Goal: Transaction & Acquisition: Purchase product/service

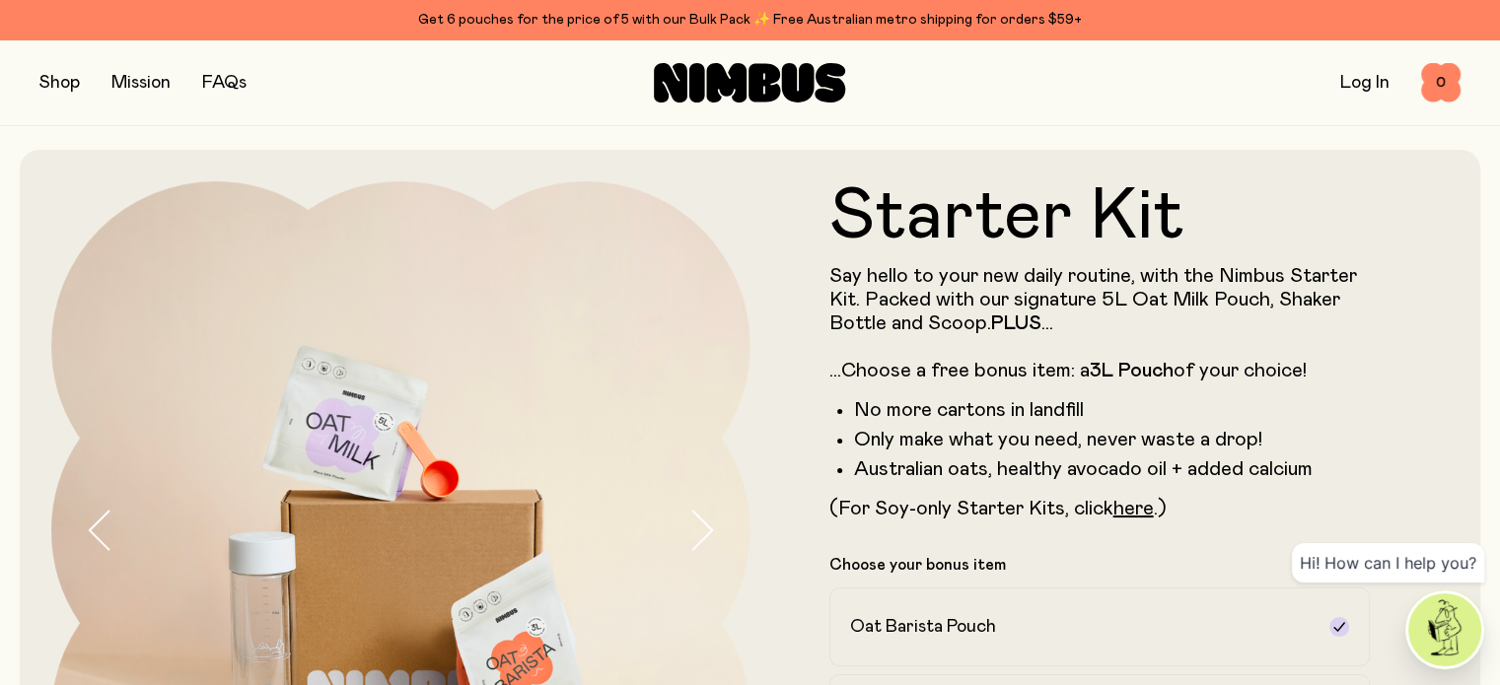
click at [1432, 356] on form "Starter Kit Say hello to your new daily routine, with the Nimbus Starter Kit. P…" at bounding box center [1099, 611] width 699 height 860
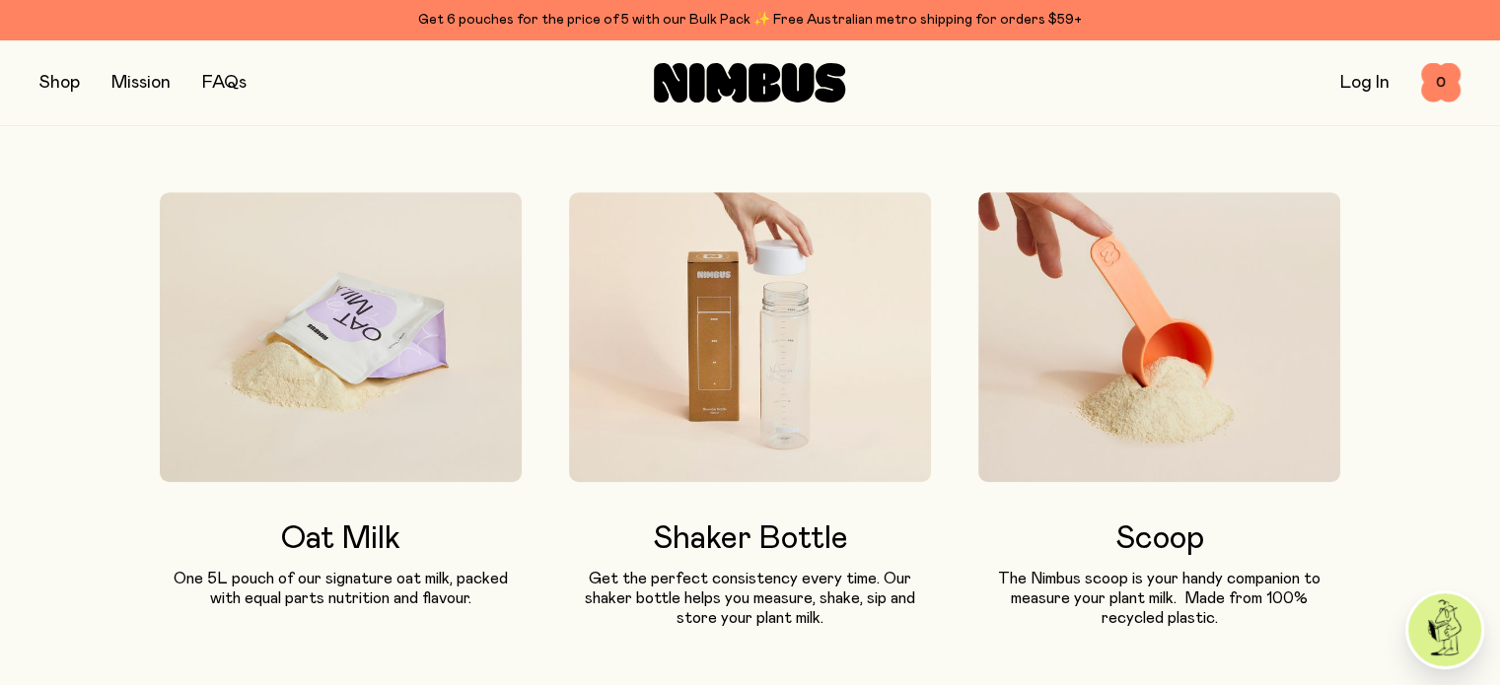
scroll to position [1104, 0]
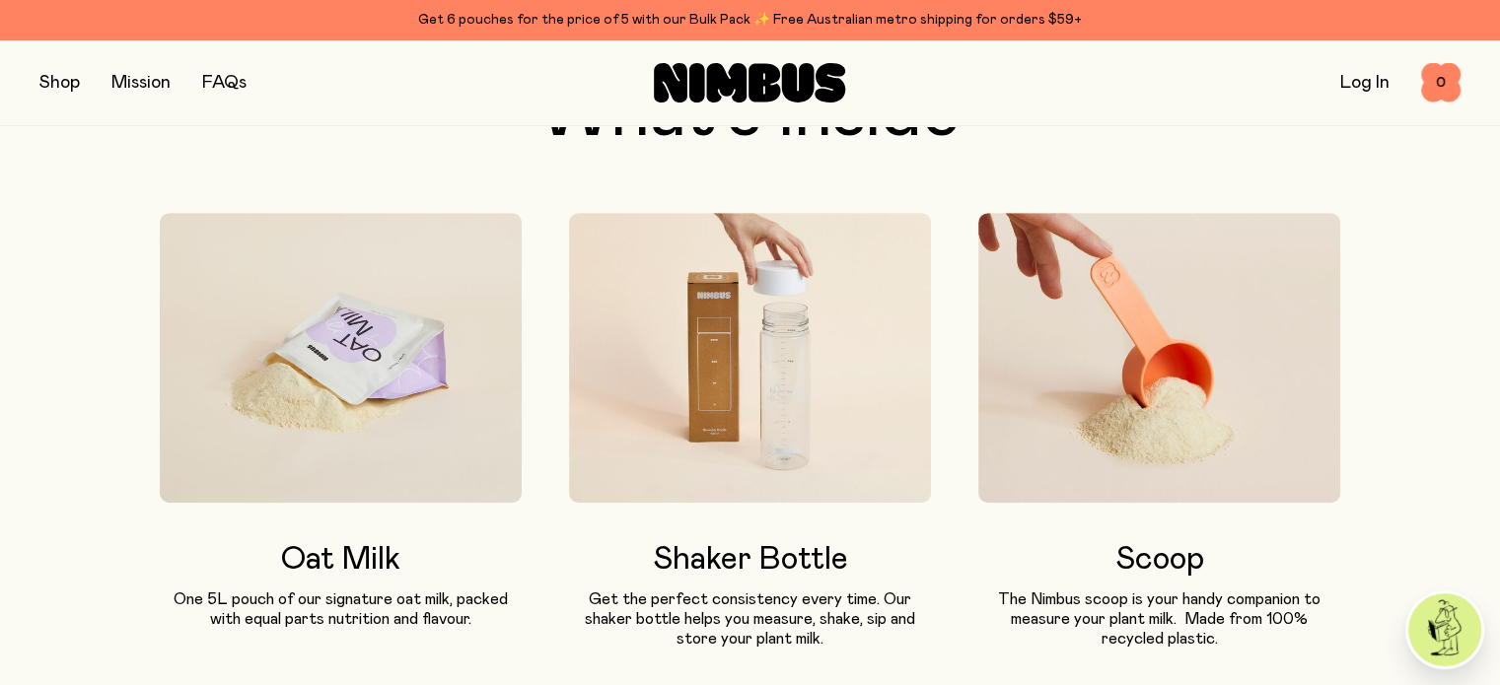
click at [362, 457] on img at bounding box center [341, 358] width 362 height 290
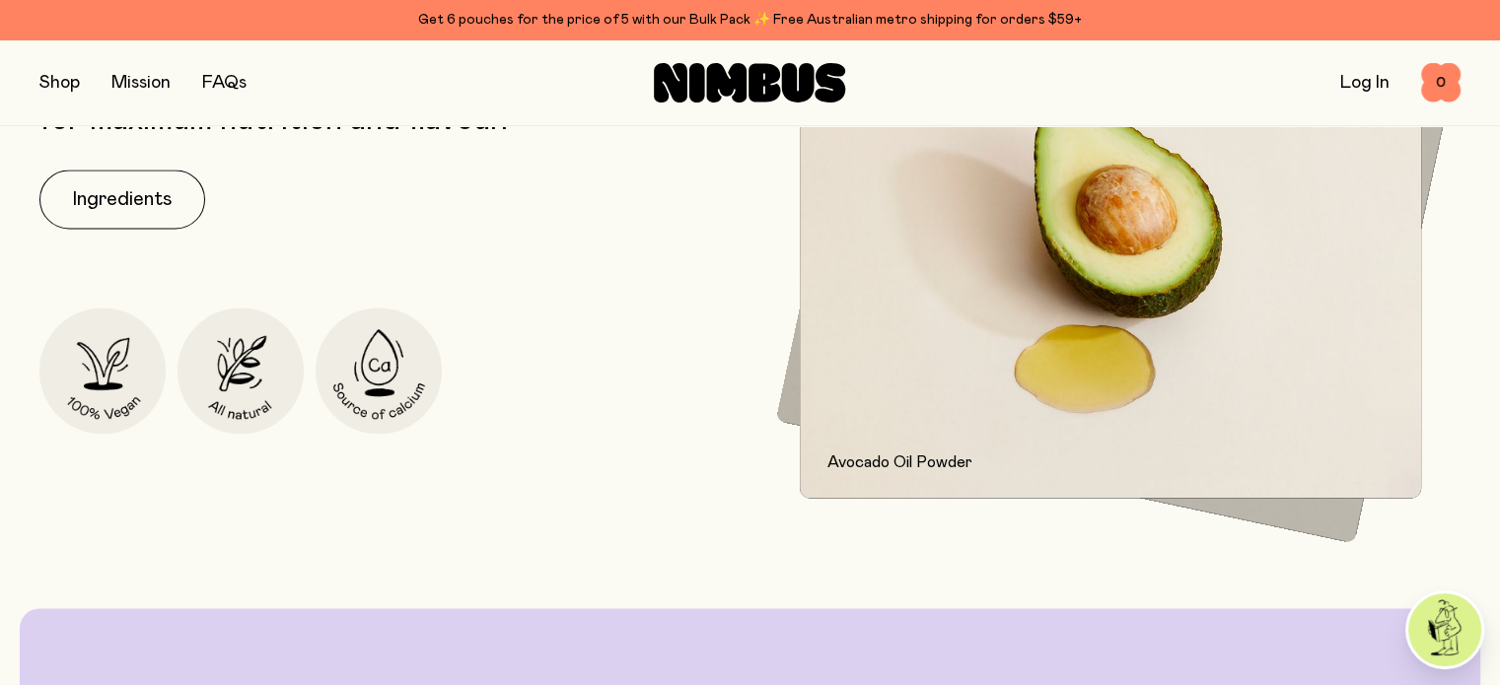
scroll to position [2840, 0]
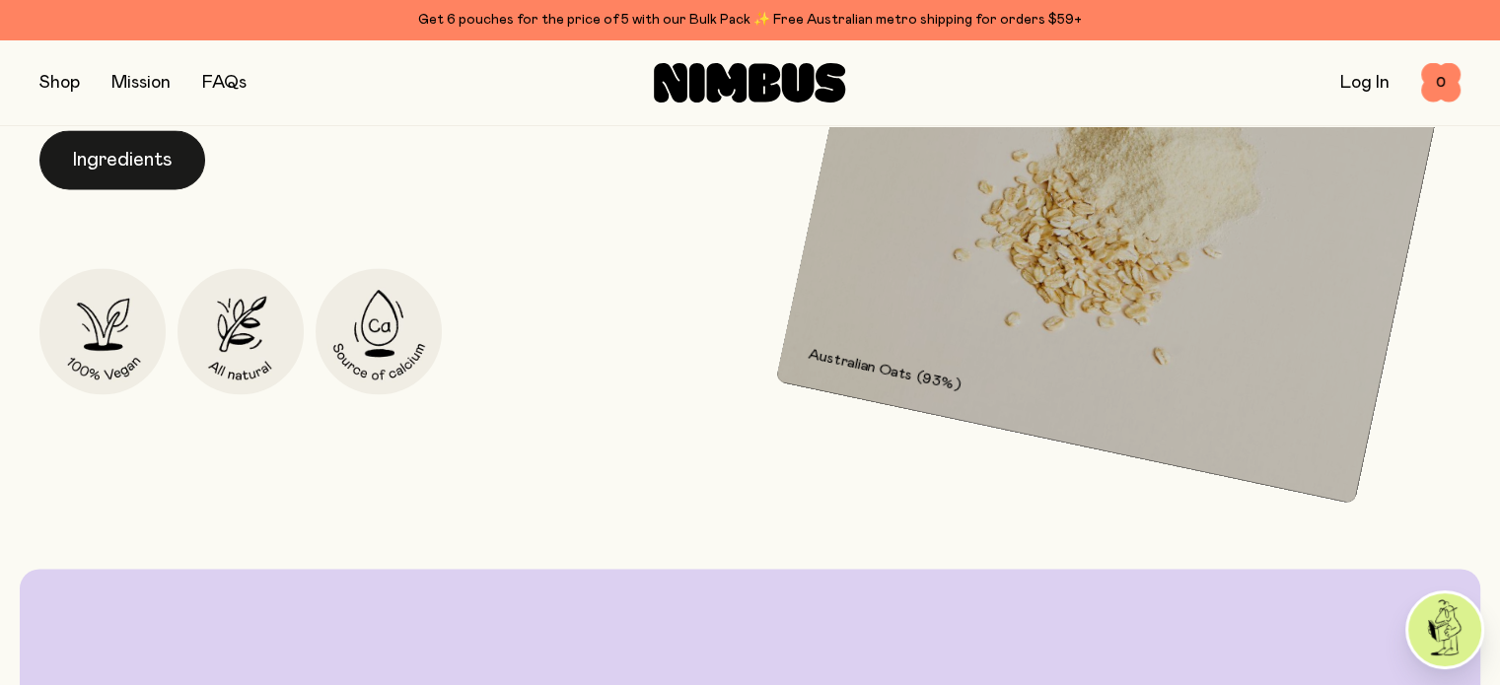
click at [107, 189] on button "Ingredients" at bounding box center [122, 159] width 166 height 59
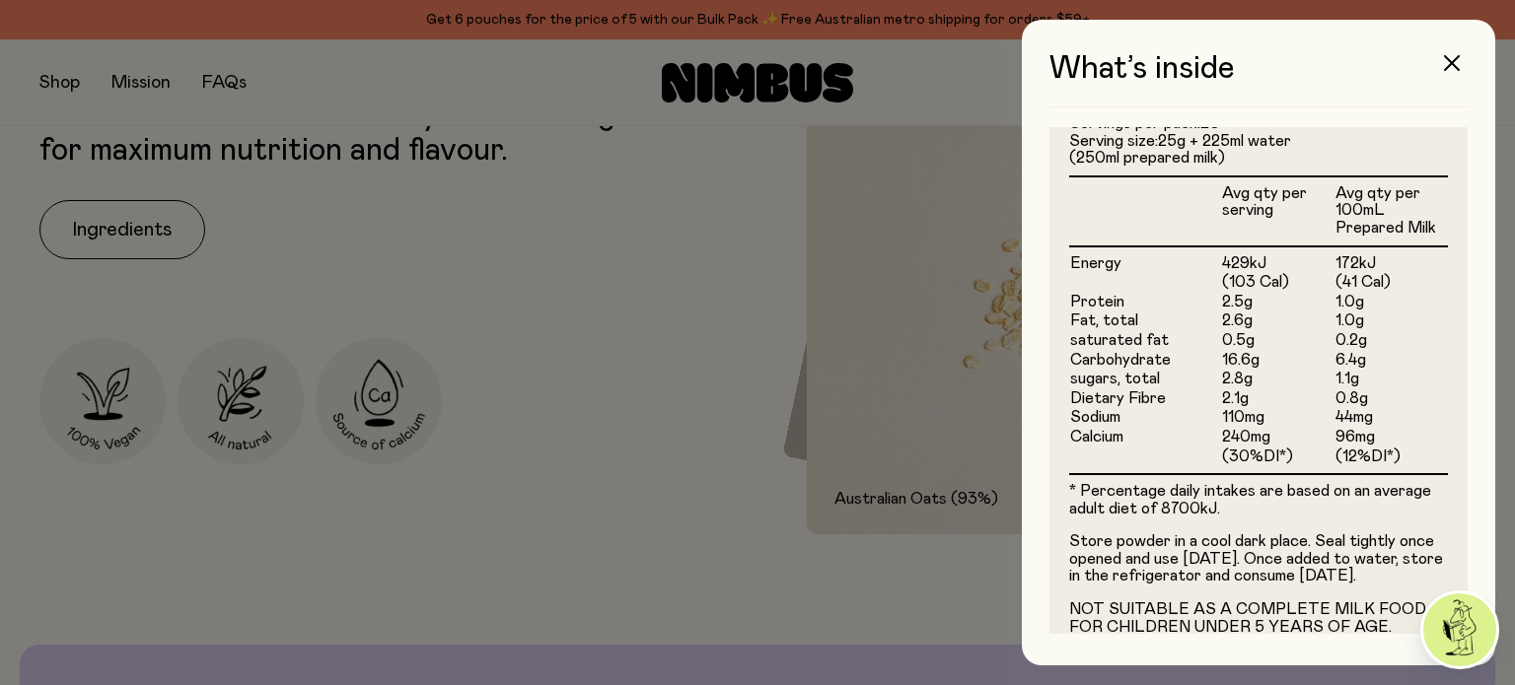
scroll to position [605, 0]
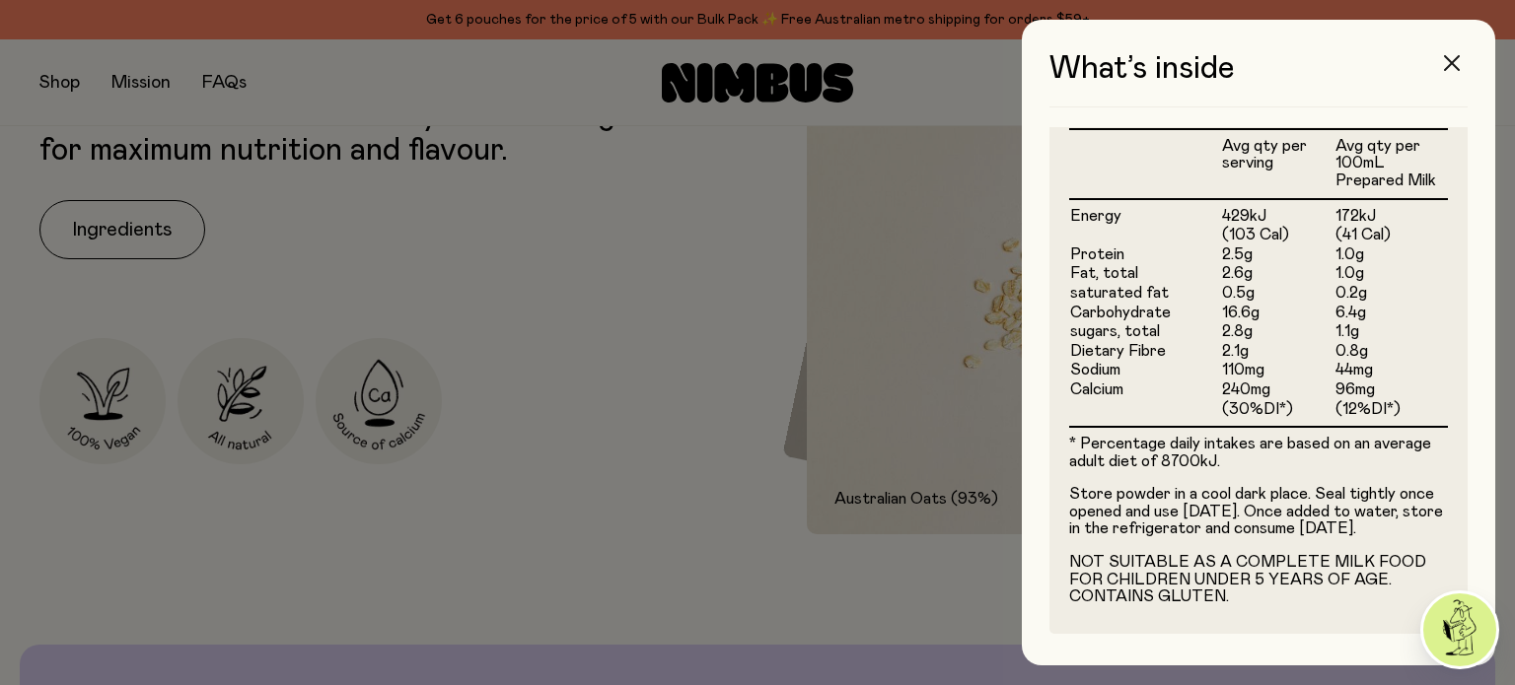
click at [1451, 64] on icon "button" at bounding box center [1452, 63] width 16 height 16
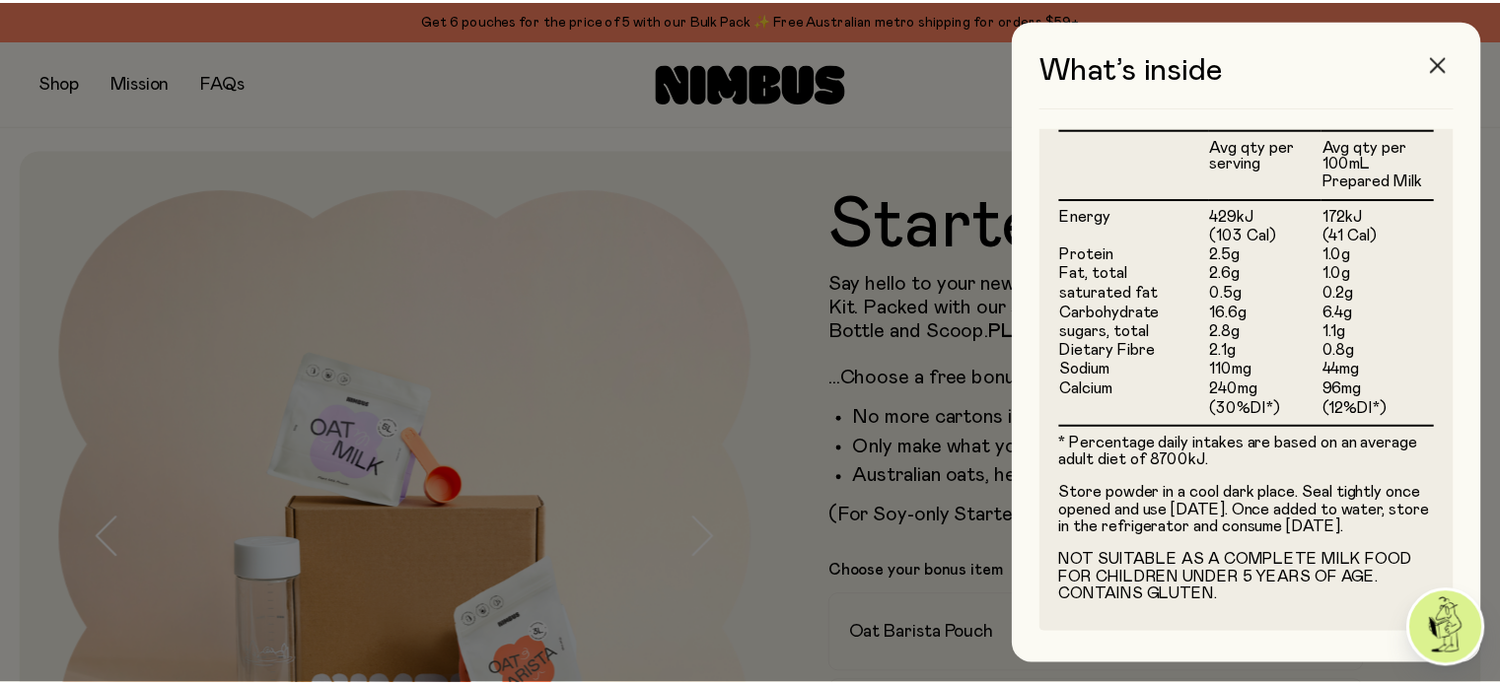
scroll to position [2840, 0]
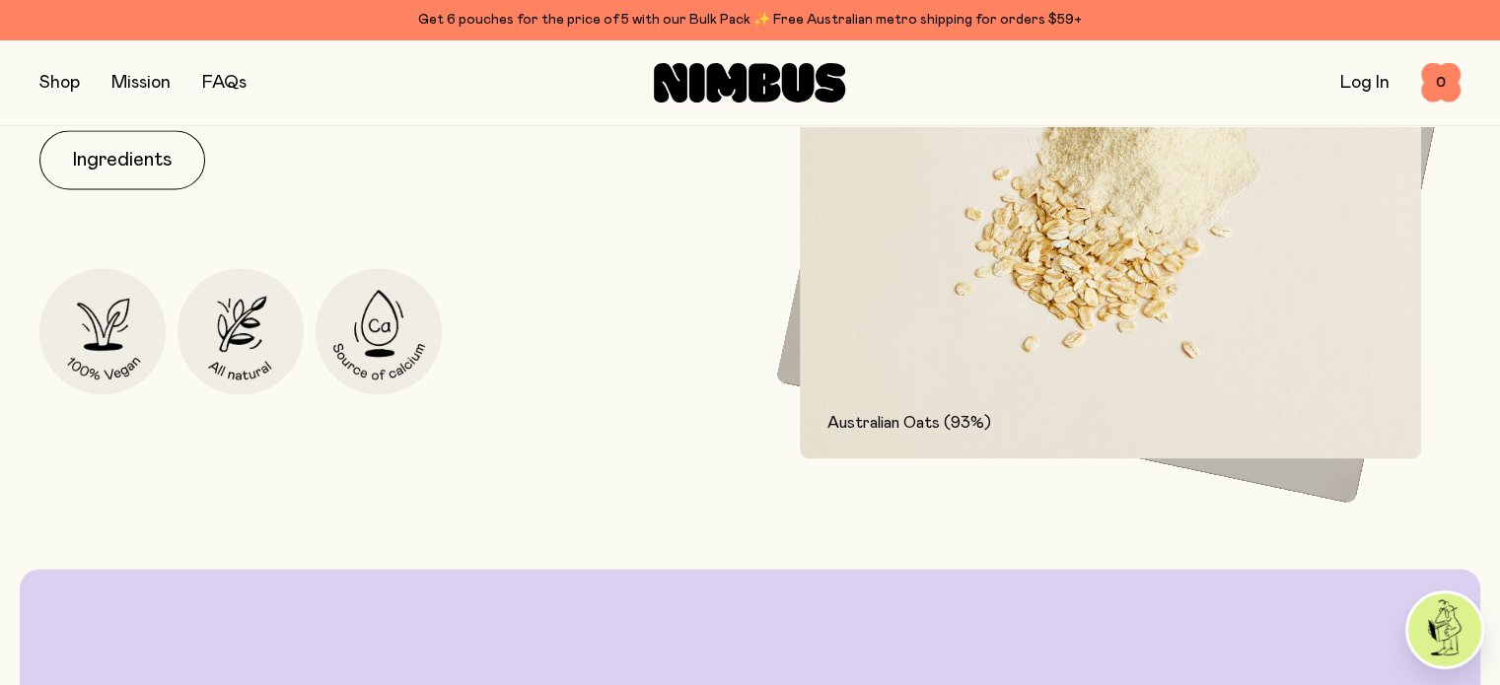
click at [547, 459] on div "Our signature Oat Milk mix is packed  with Australian oats and carefully select…" at bounding box center [389, 225] width 701 height 466
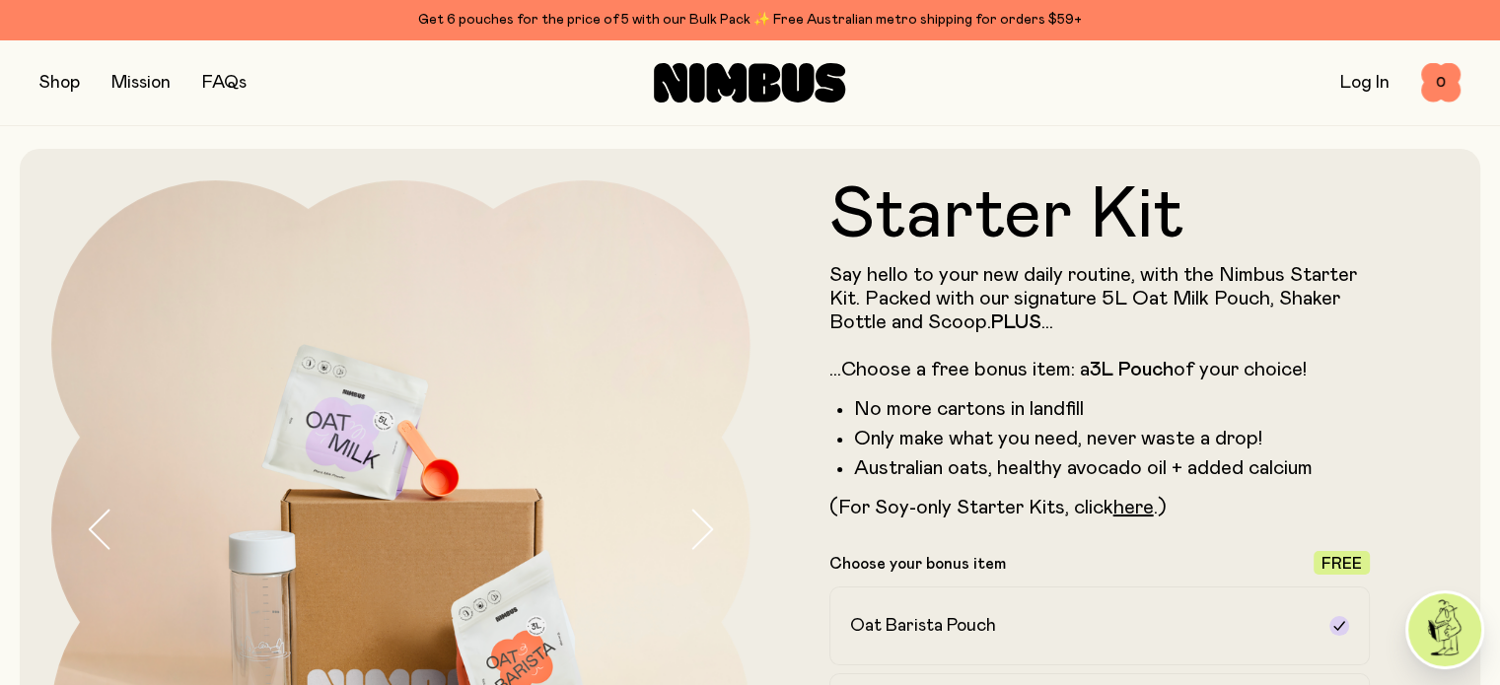
scroll to position [0, 0]
click at [58, 92] on button "button" at bounding box center [59, 83] width 40 height 28
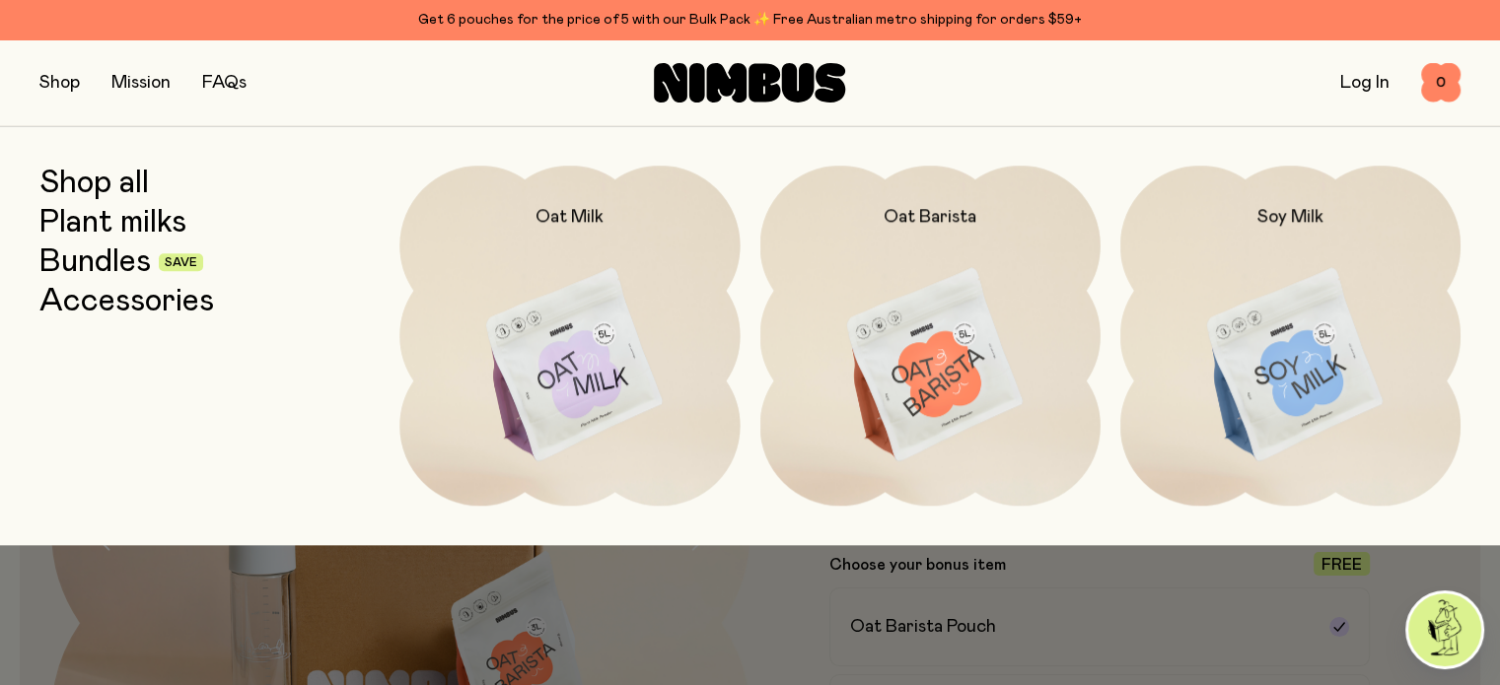
click at [62, 178] on link "Shop all" at bounding box center [93, 184] width 109 height 36
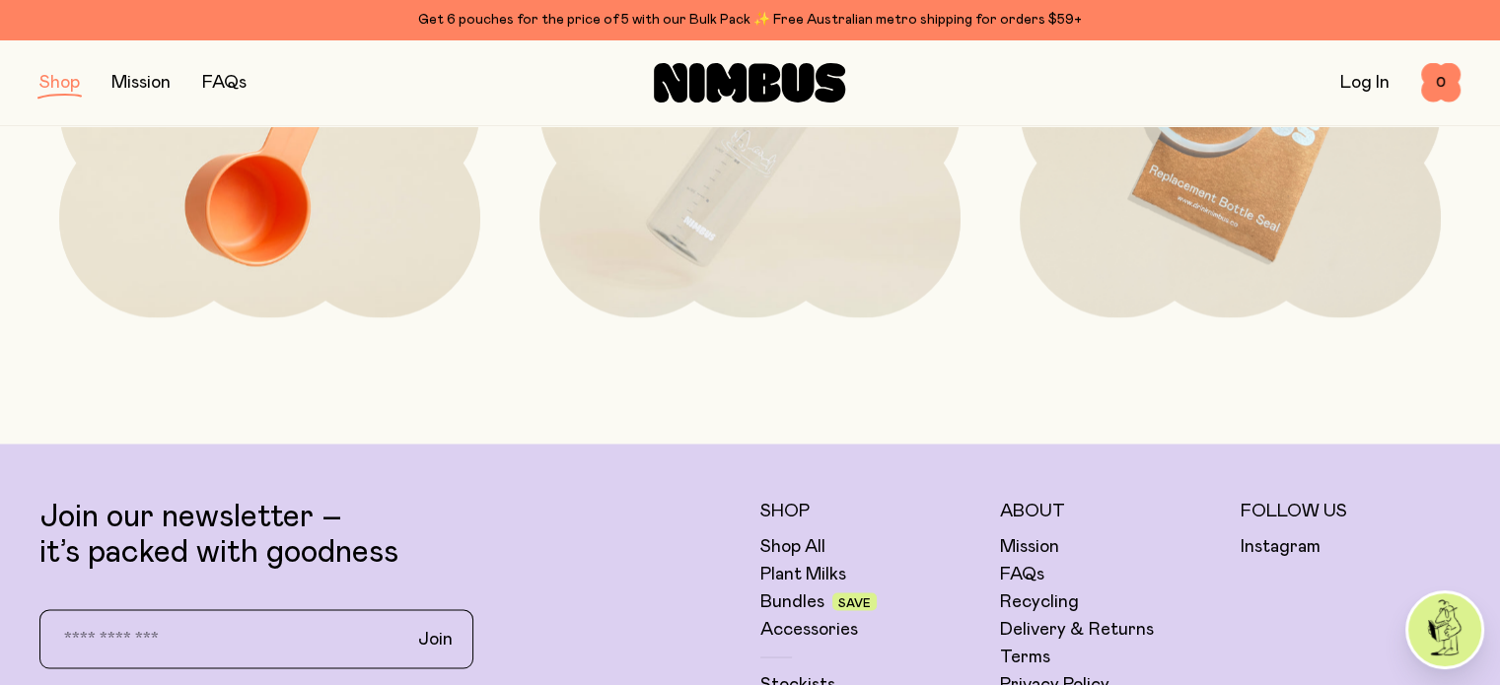
scroll to position [3589, 0]
